Goal: Transaction & Acquisition: Purchase product/service

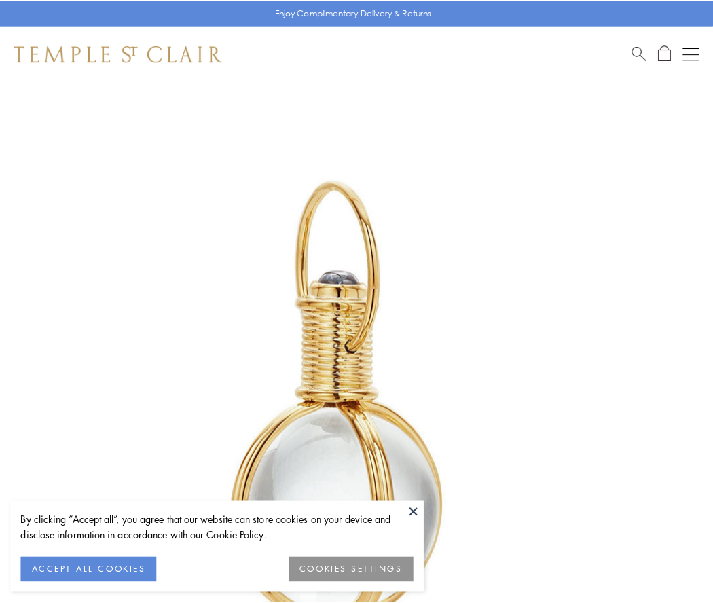
scroll to position [355, 0]
